Goal: Transaction & Acquisition: Obtain resource

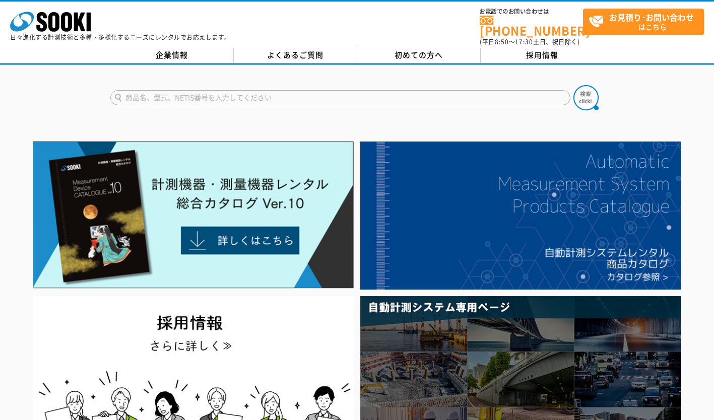
click at [379, 91] on input "text" at bounding box center [340, 97] width 460 height 15
type input "警戒エリア"
click at [573, 85] on button at bounding box center [585, 97] width 25 height 25
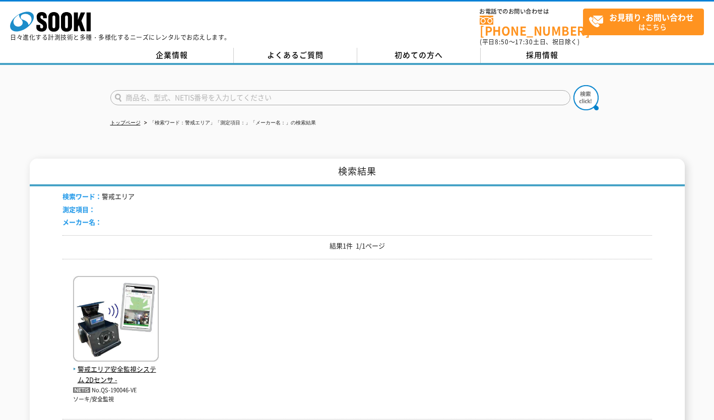
click at [149, 299] on img at bounding box center [116, 320] width 86 height 88
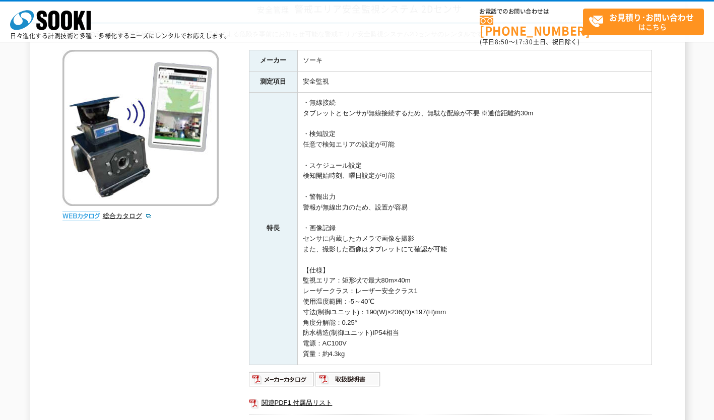
scroll to position [90, 0]
click at [350, 381] on img at bounding box center [348, 380] width 66 height 16
click at [300, 375] on img at bounding box center [282, 380] width 66 height 16
